Goal: Transaction & Acquisition: Obtain resource

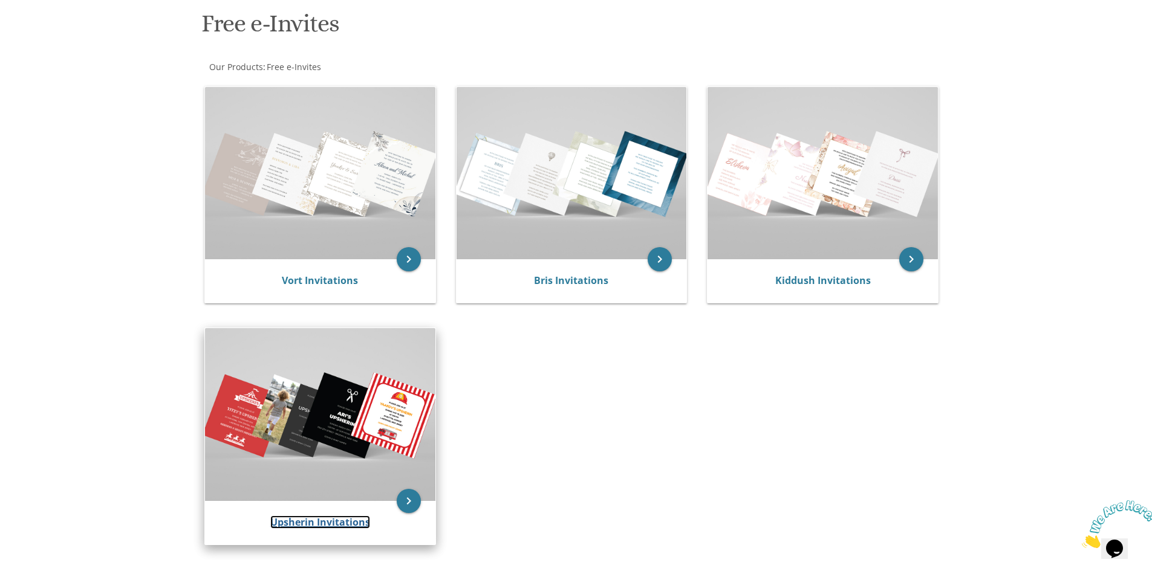
click at [323, 520] on link "Upsherin Invitations" at bounding box center [320, 522] width 100 height 13
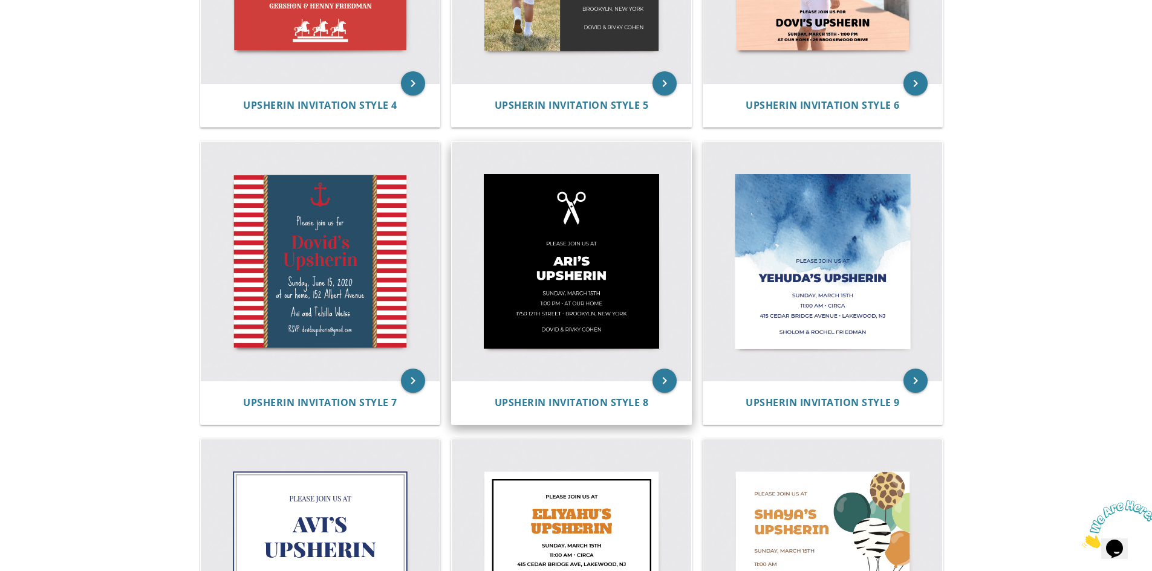
scroll to position [725, 0]
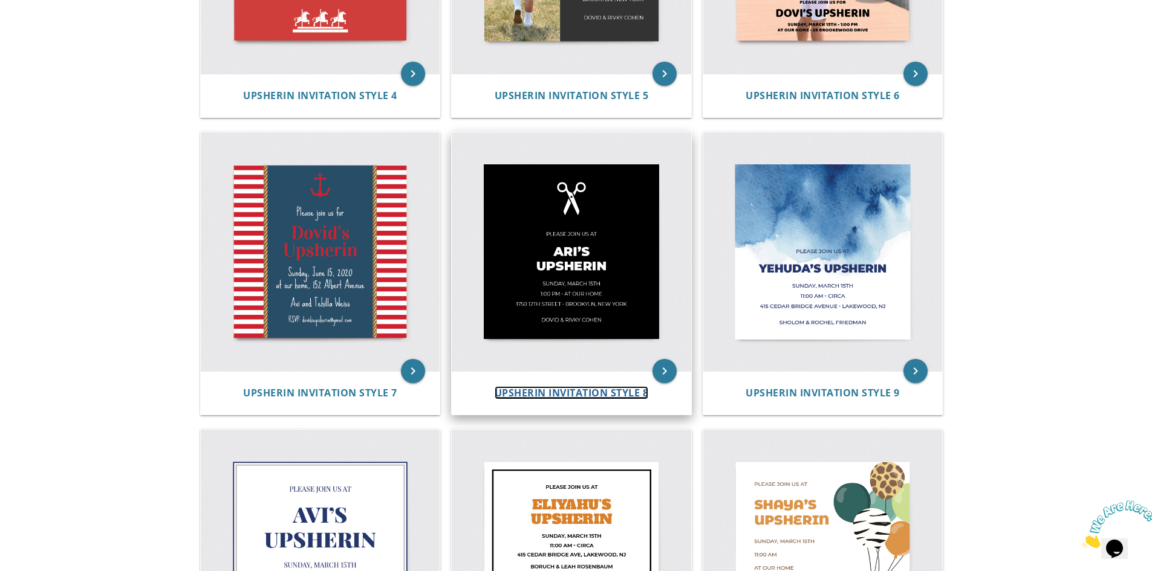
click at [594, 394] on span "Upsherin Invitation Style 8" at bounding box center [572, 392] width 154 height 13
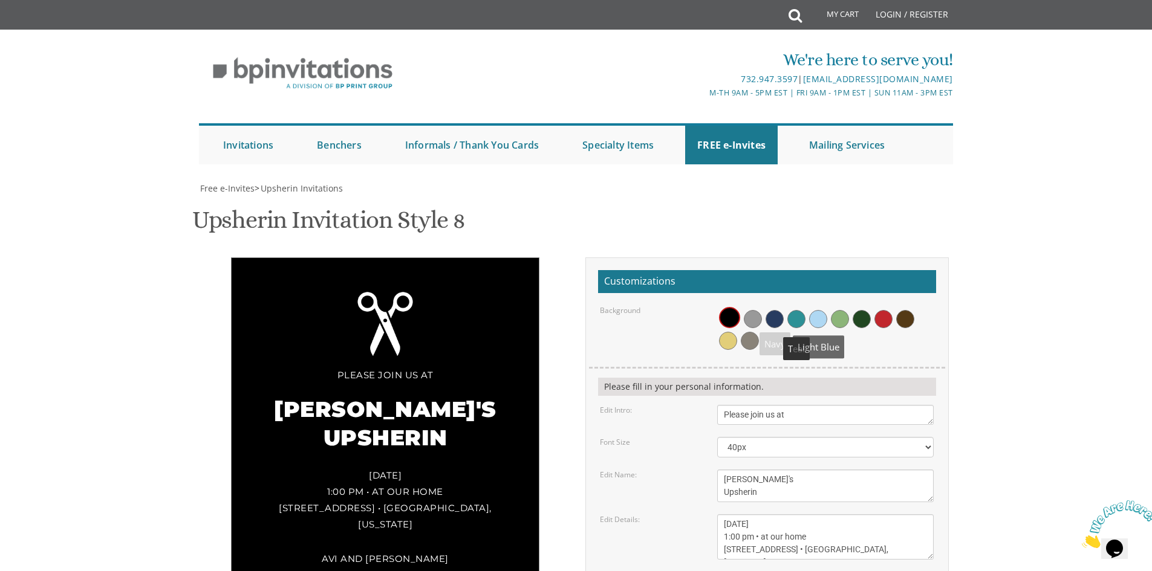
click at [817, 316] on span at bounding box center [818, 319] width 18 height 18
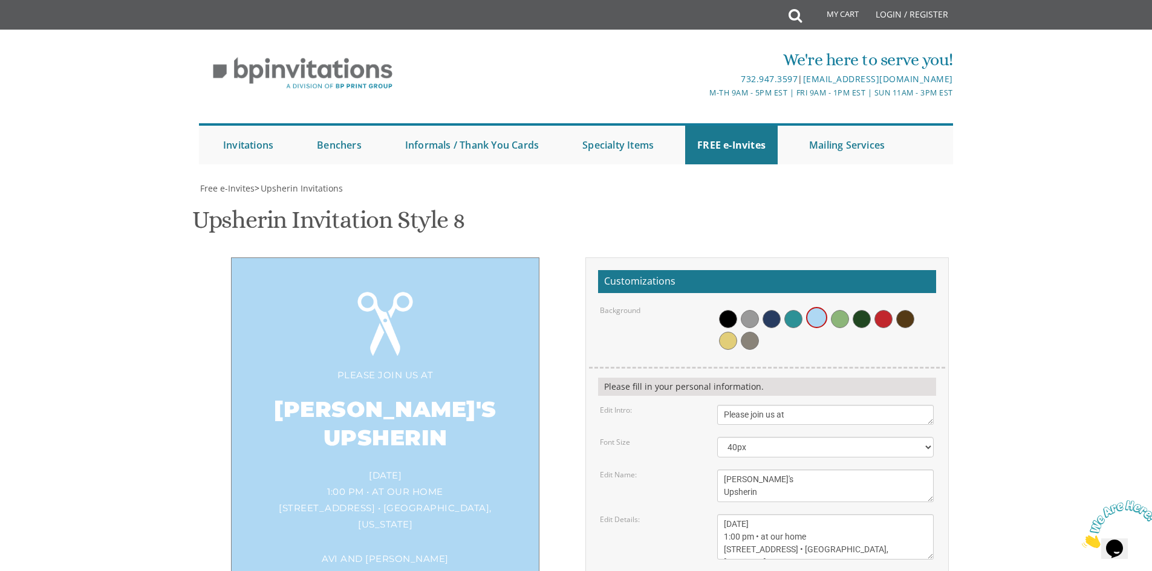
scroll to position [121, 0]
drag, startPoint x: 791, startPoint y: 374, endPoint x: 717, endPoint y: 363, distance: 74.6
click at [717, 470] on textarea "[PERSON_NAME]'s Upsherin" at bounding box center [825, 486] width 216 height 33
click at [747, 470] on textarea "[PERSON_NAME]'s Upsherin" at bounding box center [825, 486] width 216 height 33
drag, startPoint x: 745, startPoint y: 360, endPoint x: 707, endPoint y: 356, distance: 38.3
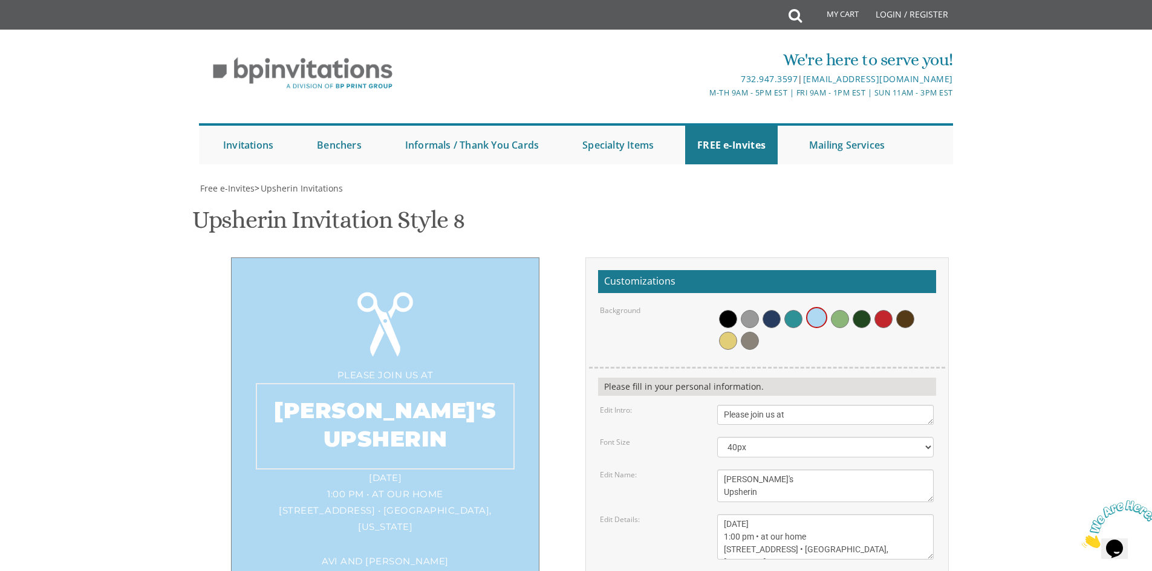
click at [707, 470] on div "Edit Name: [PERSON_NAME]'s Upsherin" at bounding box center [767, 486] width 352 height 33
type textarea "[PERSON_NAME]'s Upsherin"
click at [827, 514] on textarea "[DATE] 1:00 pm • at our home [STREET_ADDRESS] • [GEOGRAPHIC_DATA], [US_STATE]" at bounding box center [825, 536] width 216 height 45
drag, startPoint x: 805, startPoint y: 406, endPoint x: 757, endPoint y: 404, distance: 47.8
click at [757, 514] on textarea "[DATE] 1:00 pm • at our home [STREET_ADDRESS] • [GEOGRAPHIC_DATA], [US_STATE]" at bounding box center [825, 536] width 216 height 45
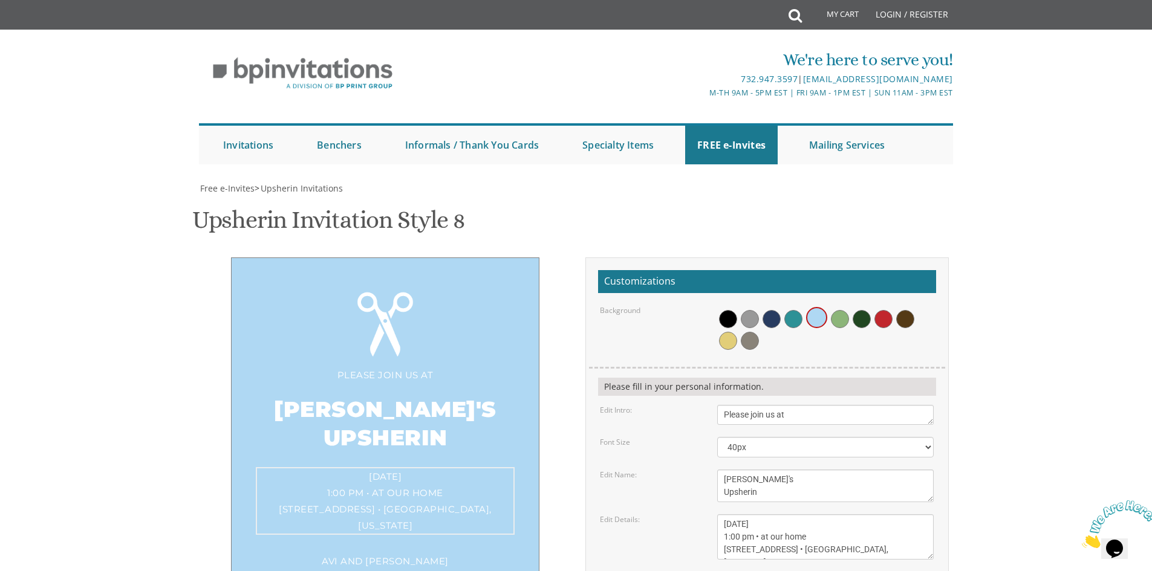
click at [829, 514] on textarea "[DATE] 1:00 pm • at our home [STREET_ADDRESS] • [GEOGRAPHIC_DATA], [US_STATE]" at bounding box center [825, 536] width 216 height 45
drag, startPoint x: 739, startPoint y: 417, endPoint x: 721, endPoint y: 417, distance: 17.5
click at [721, 514] on textarea "[DATE] 1:00 pm • at our home [STREET_ADDRESS] • [GEOGRAPHIC_DATA], [US_STATE]" at bounding box center [825, 536] width 216 height 45
click at [753, 514] on textarea "[DATE] 1:00 pm • at our home [STREET_ADDRESS] • [GEOGRAPHIC_DATA], [US_STATE]" at bounding box center [825, 536] width 216 height 45
drag, startPoint x: 724, startPoint y: 430, endPoint x: 883, endPoint y: 441, distance: 159.4
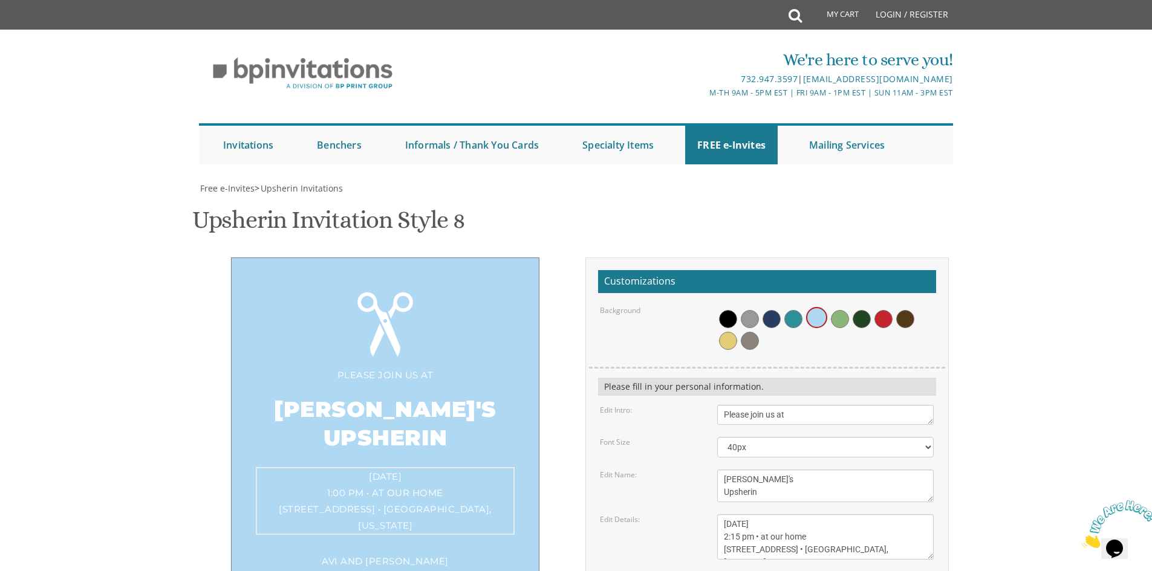
click at [883, 441] on form "Customizations Background Please fill in your personal information. Edit Intro:…" at bounding box center [767, 484] width 338 height 429
click at [782, 514] on textarea "[DATE] 1:00 pm • at our home [STREET_ADDRESS] • [GEOGRAPHIC_DATA], [US_STATE]" at bounding box center [825, 536] width 216 height 45
click at [837, 514] on textarea "[DATE] 1:00 pm • at our home [STREET_ADDRESS] • [GEOGRAPHIC_DATA], [US_STATE]" at bounding box center [825, 536] width 216 height 45
type textarea "Sunday, September 21st 2:15 pm • at our home 15 Wyoming Dr, Jackson"
drag, startPoint x: 825, startPoint y: 464, endPoint x: 599, endPoint y: 458, distance: 225.6
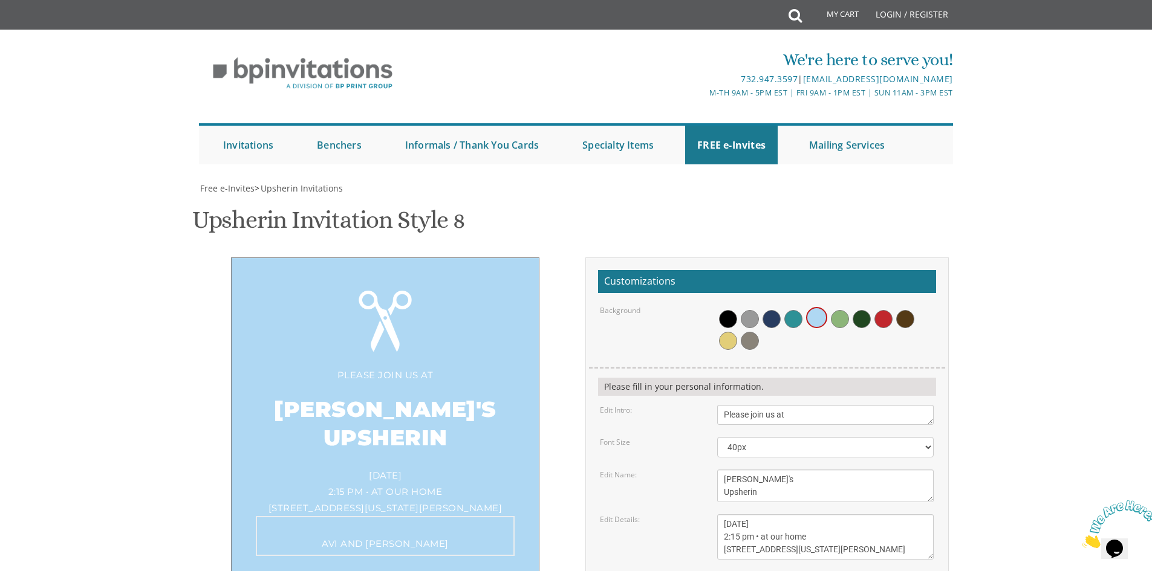
click at [599, 571] on div "Edit Parents: Avi and Tehilla Weiss" at bounding box center [767, 582] width 352 height 20
type textarea "Yossi and Leah Miller"
click at [580, 279] on div "Customizations Background Please fill in your personal information. Edit Intro:…" at bounding box center [766, 489] width 381 height 462
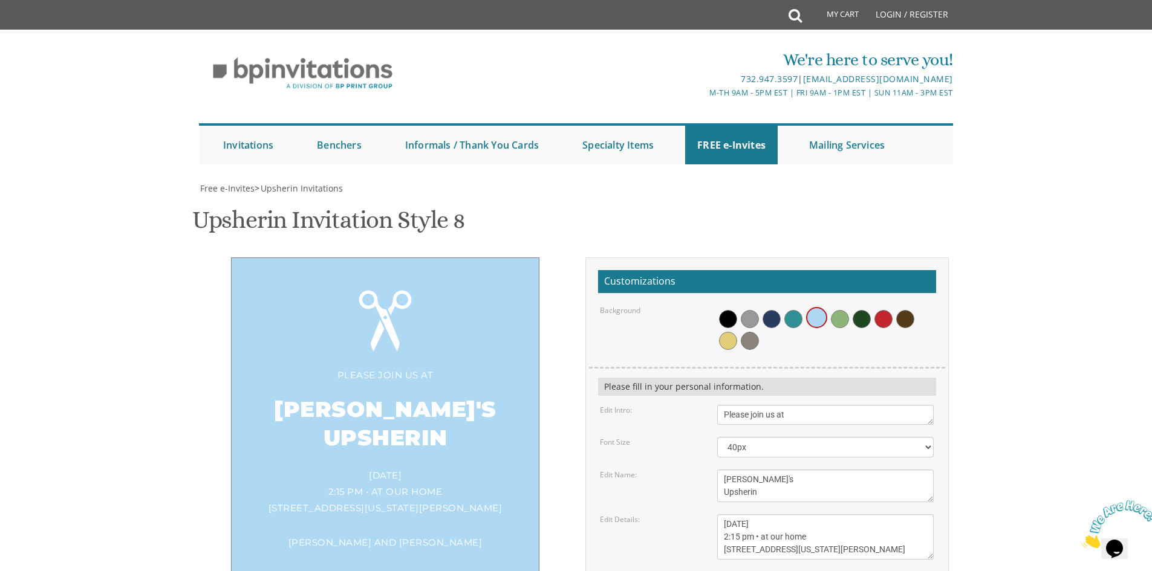
type input "leahwainbrand@gmail.com"
drag, startPoint x: 809, startPoint y: 235, endPoint x: 691, endPoint y: 227, distance: 118.8
click at [691, 405] on div "Edit Intro: Please join us at" at bounding box center [767, 415] width 352 height 20
click at [833, 514] on textarea "Sunday, March 15th 1:00 pm • at our home 1750 E. 12th Street • Brookyln, New Yo…" at bounding box center [825, 536] width 216 height 45
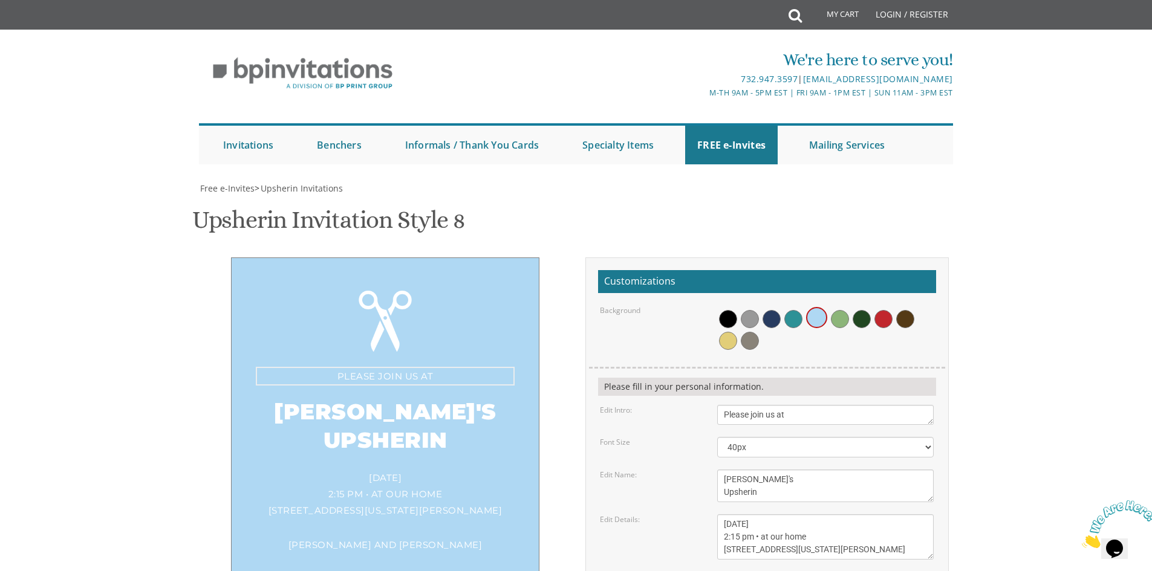
drag, startPoint x: 814, startPoint y: 235, endPoint x: 683, endPoint y: 229, distance: 131.4
click at [683, 405] on div "Edit Intro: Please join us at" at bounding box center [767, 415] width 352 height 20
type textarea "P"
click at [794, 470] on textarea "Ari's Upsherin" at bounding box center [825, 486] width 216 height 33
drag, startPoint x: 788, startPoint y: 234, endPoint x: 696, endPoint y: 231, distance: 91.9
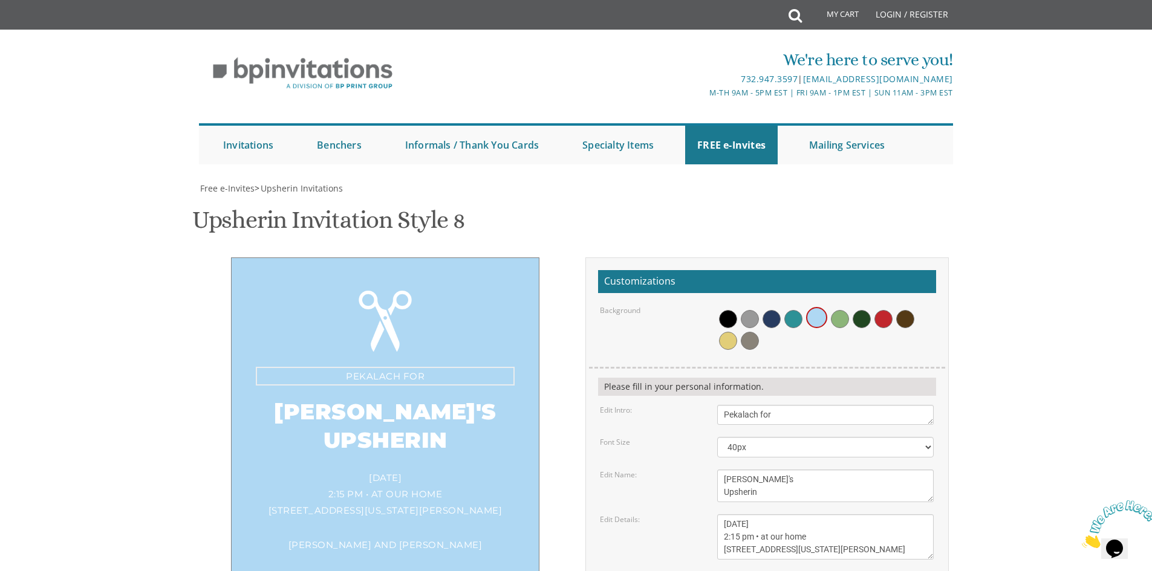
click at [696, 405] on div "Edit Intro: Please join us at" at bounding box center [767, 415] width 352 height 20
type textarea "P"
type textarea "You're Invited For"
click at [775, 470] on textarea "Ari's Upsherin" at bounding box center [825, 486] width 216 height 33
drag, startPoint x: 776, startPoint y: 316, endPoint x: 689, endPoint y: 300, distance: 88.4
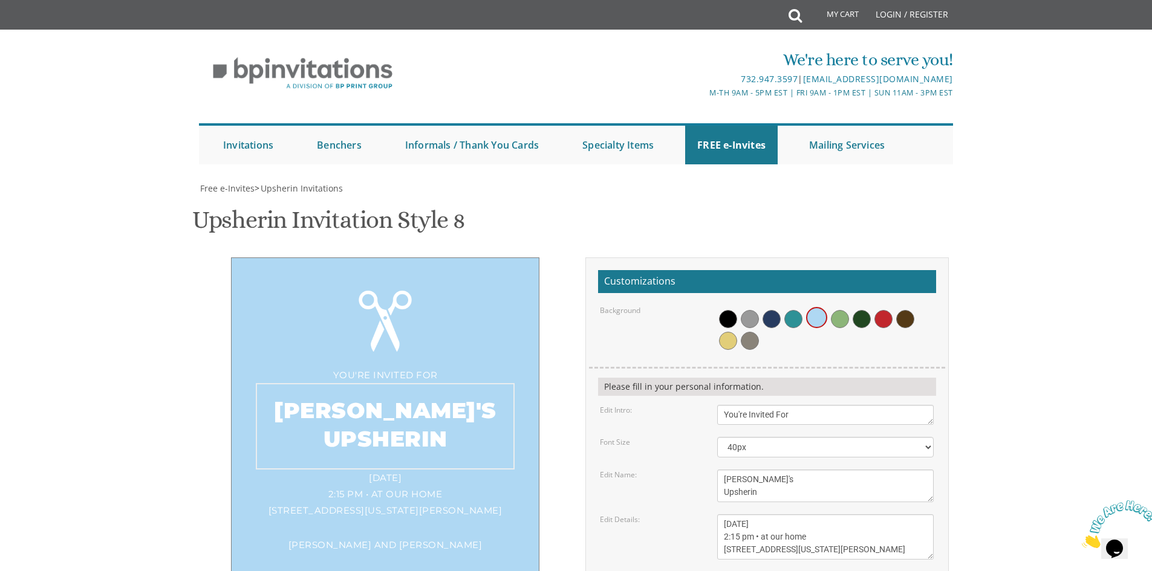
click at [689, 470] on div "Edit Name: Ari's Upsherin" at bounding box center [767, 486] width 352 height 33
click at [723, 470] on textarea "Ari's Upsherin" at bounding box center [825, 486] width 216 height 33
click at [790, 514] on textarea "Sunday, March 15th 1:00 pm • at our home 1750 E. 12th Street • Brookyln, New Yo…" at bounding box center [825, 536] width 216 height 45
click at [759, 470] on textarea "Ari's Upsherin" at bounding box center [825, 486] width 216 height 33
click at [736, 470] on textarea "Ari's Upsherin" at bounding box center [825, 486] width 216 height 33
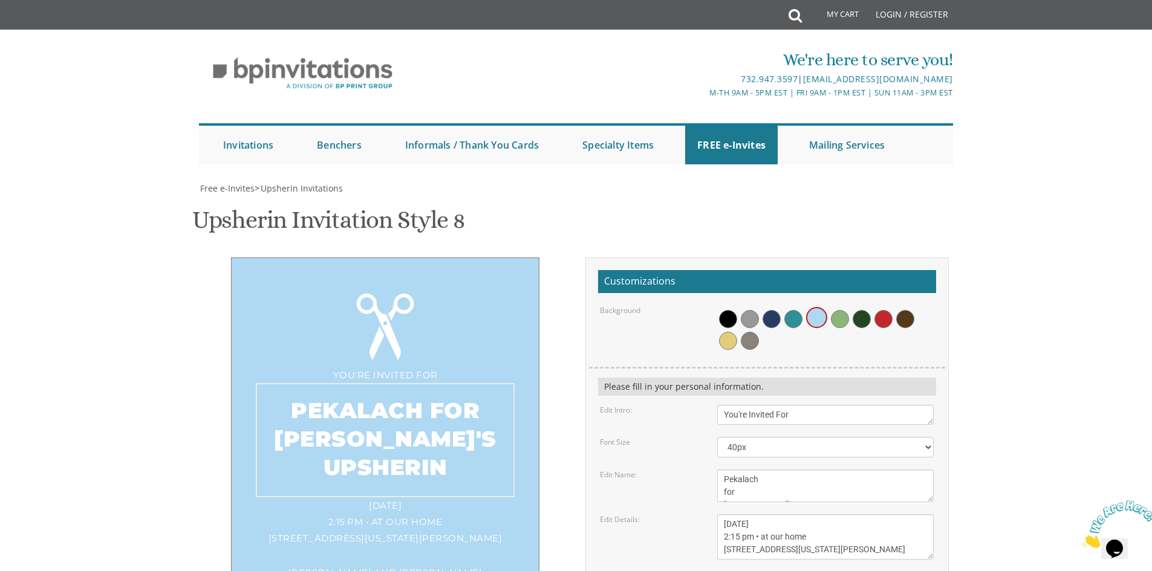
scroll to position [9, 0]
type textarea "Pekalach for Shragi's Upsherin"
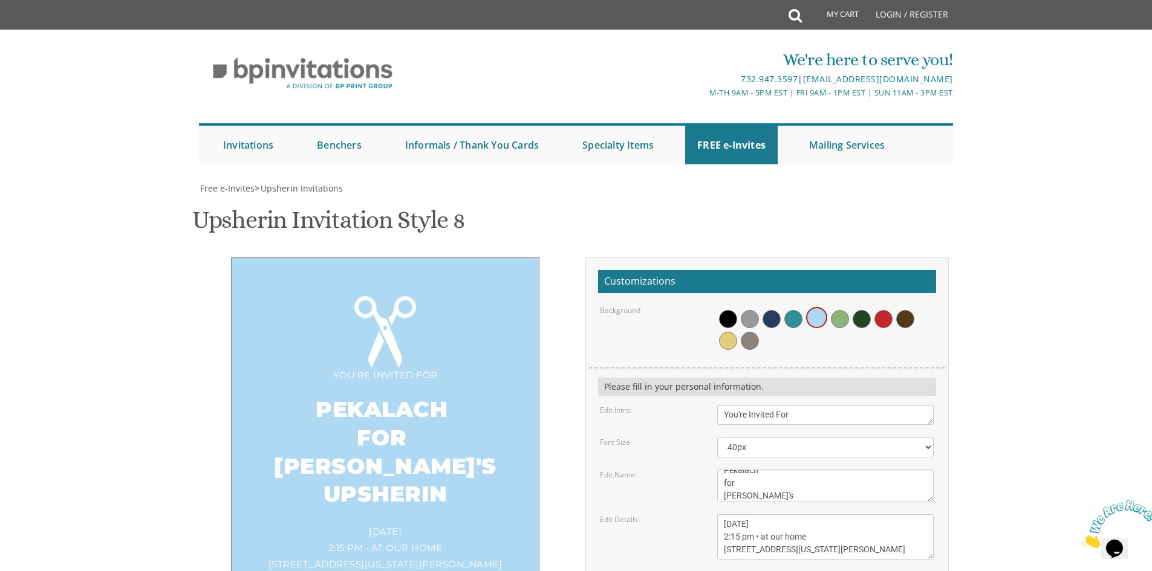
click at [702, 514] on div "Edit Details:" at bounding box center [649, 519] width 117 height 10
click at [809, 405] on textarea "Please join us at" at bounding box center [825, 415] width 216 height 20
drag, startPoint x: 806, startPoint y: 236, endPoint x: 777, endPoint y: 232, distance: 29.9
click at [777, 405] on textarea "Please join us at" at bounding box center [825, 415] width 216 height 20
type textarea "You're Invited"
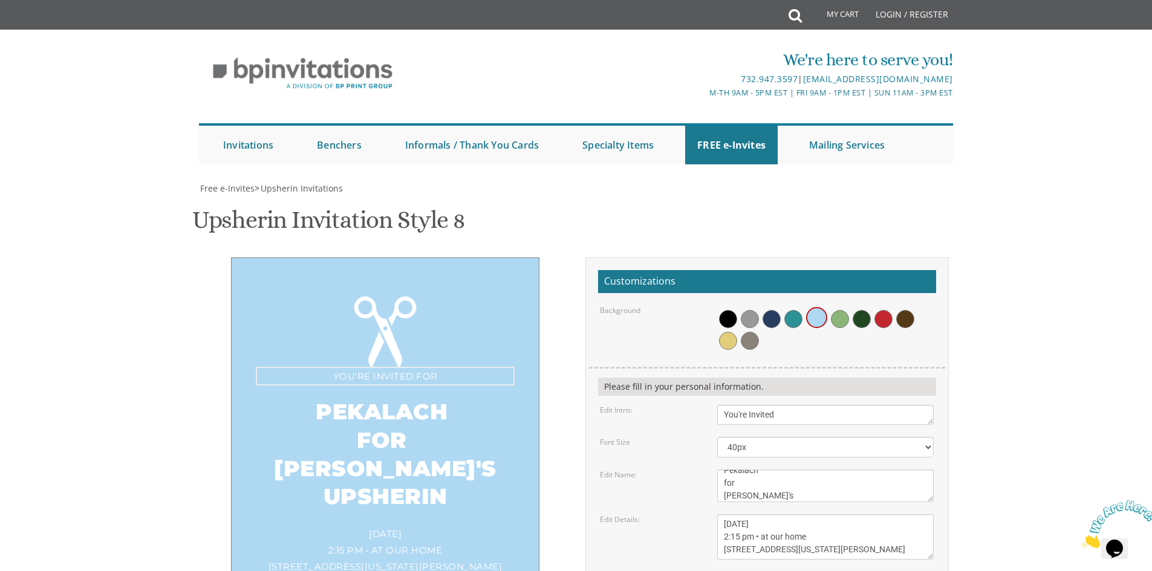
click at [595, 437] on div "Font Size" at bounding box center [649, 442] width 117 height 10
click at [724, 514] on textarea "Sunday, March 15th 1:00 pm • at our home 1750 E. 12th Street • Brookyln, New Yo…" at bounding box center [825, 536] width 216 height 45
drag, startPoint x: 737, startPoint y: 352, endPoint x: 731, endPoint y: 353, distance: 6.2
click at [731, 514] on textarea "Sunday, March 15th 1:00 pm • at our home 1750 E. 12th Street • Brookyln, New Yo…" at bounding box center [825, 536] width 216 height 45
click at [841, 514] on textarea "Sunday, March 15th 1:00 pm • at our home 1750 E. 12th Street • Brookyln, New Yo…" at bounding box center [825, 536] width 216 height 45
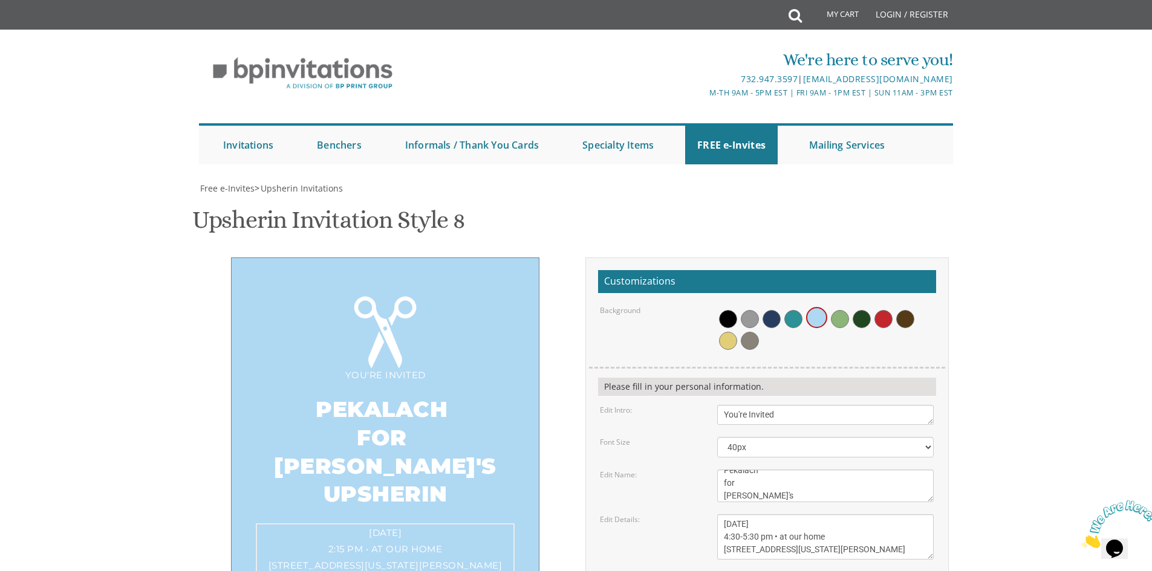
type textarea "Sunday, September 21st 4:30-5:30 pm • at our home 15 Wyoming Dr, Jackson"
click at [777, 571] on textarea "Avi and Tehilla Weiss" at bounding box center [825, 582] width 216 height 20
drag, startPoint x: 830, startPoint y: 405, endPoint x: 640, endPoint y: 397, distance: 190.0
click at [640, 571] on div "Edit Parents: Avi and Tehilla Weiss" at bounding box center [767, 582] width 352 height 20
drag, startPoint x: 523, startPoint y: 488, endPoint x: 517, endPoint y: 484, distance: 6.5
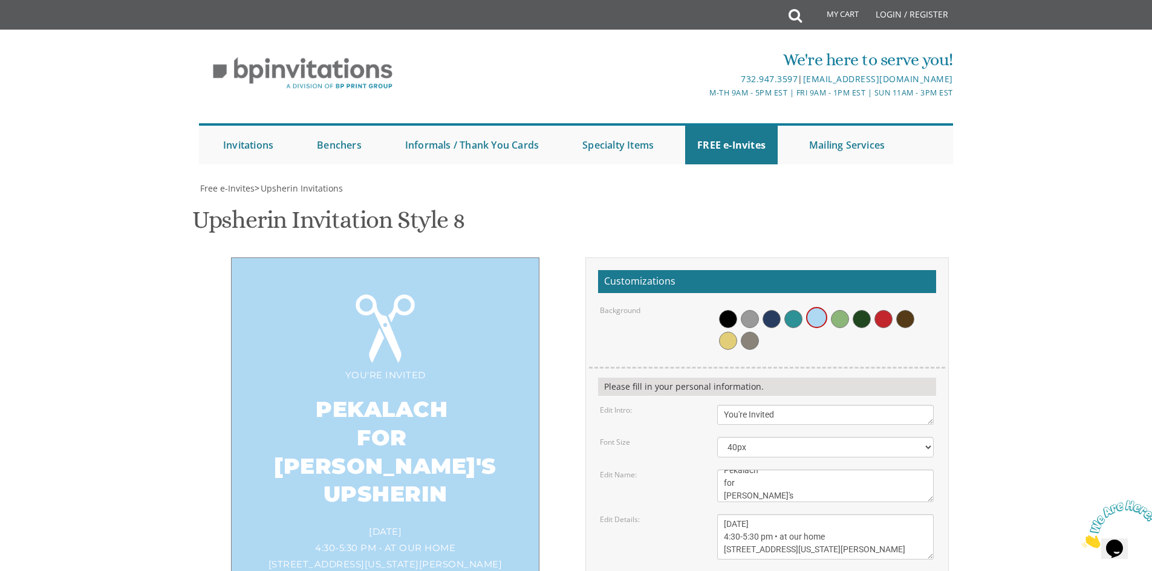
click at [519, 485] on div "You're Invited Pekalach for Shragi's Upsherin Sunday, September 21st 4:30-5:30 …" at bounding box center [576, 489] width 763 height 462
drag, startPoint x: 742, startPoint y: 303, endPoint x: 710, endPoint y: 302, distance: 32.1
click at [710, 470] on div "Ari's Upsherin" at bounding box center [825, 486] width 235 height 33
type textarea "Pekalach in honor of Shragi's Upsherin"
click at [499, 474] on div "You're Invited Pekalach for Shragi's Upsherin Sunday, September 21st 4:30-5:30 …" at bounding box center [576, 489] width 763 height 462
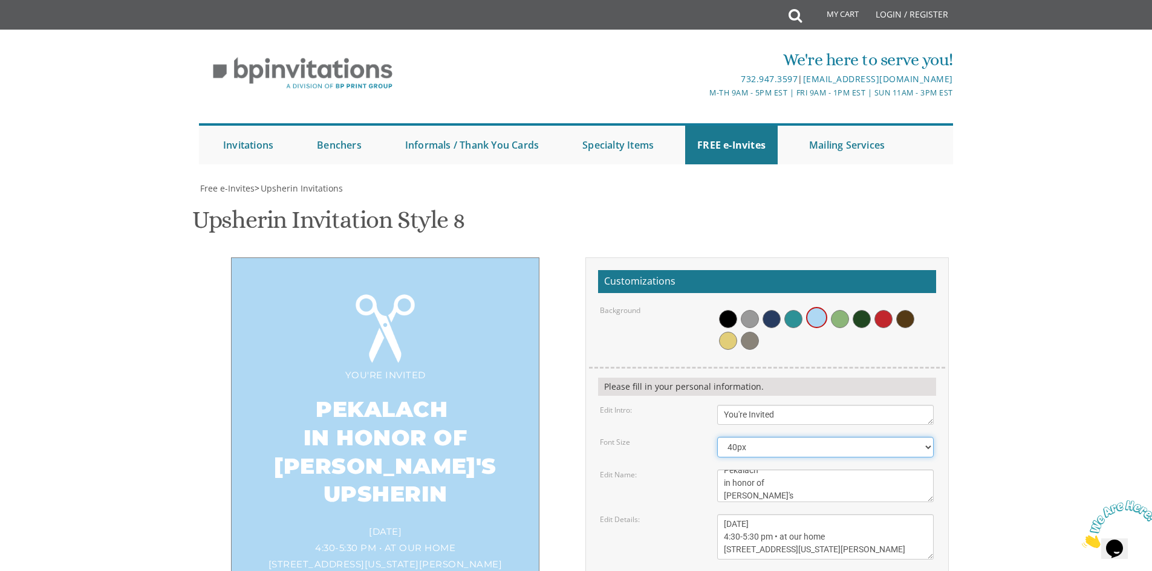
click at [781, 437] on select "20px 30px 40px 50px 60px 70px 80px" at bounding box center [825, 447] width 216 height 21
select select "30px"
click at [717, 437] on select "20px 30px 40px 50px 60px 70px 80px" at bounding box center [825, 447] width 216 height 21
